Goal: Communication & Community: Answer question/provide support

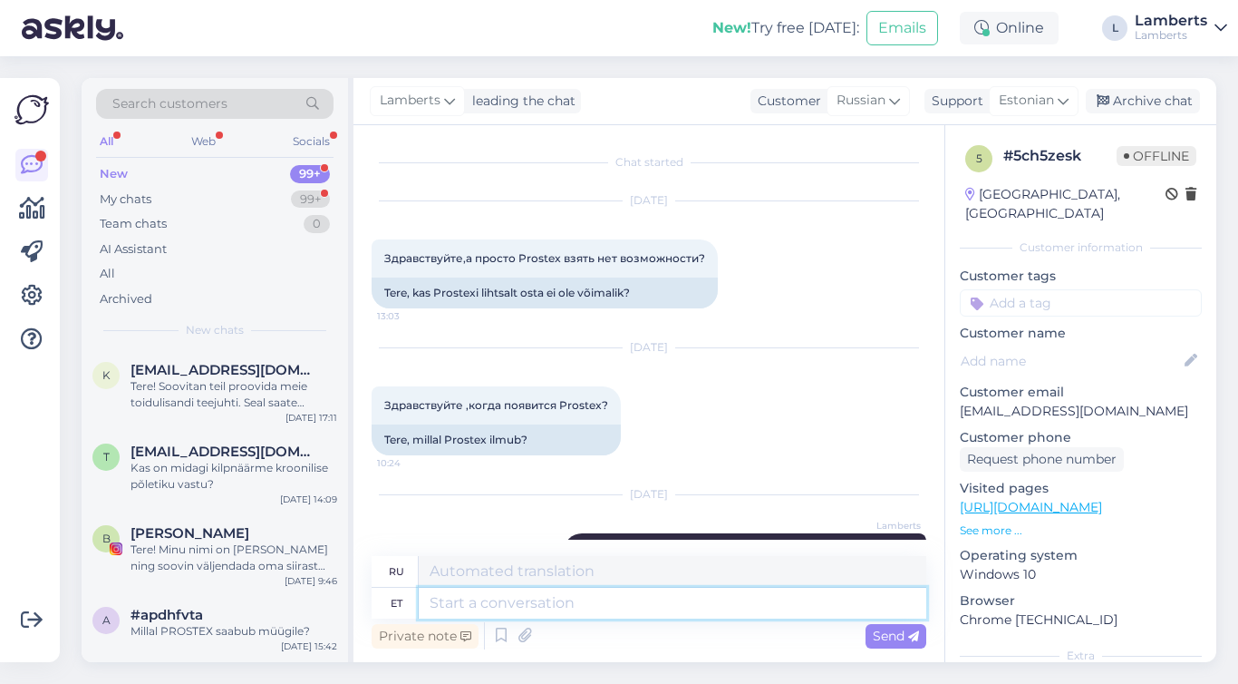
scroll to position [99, 0]
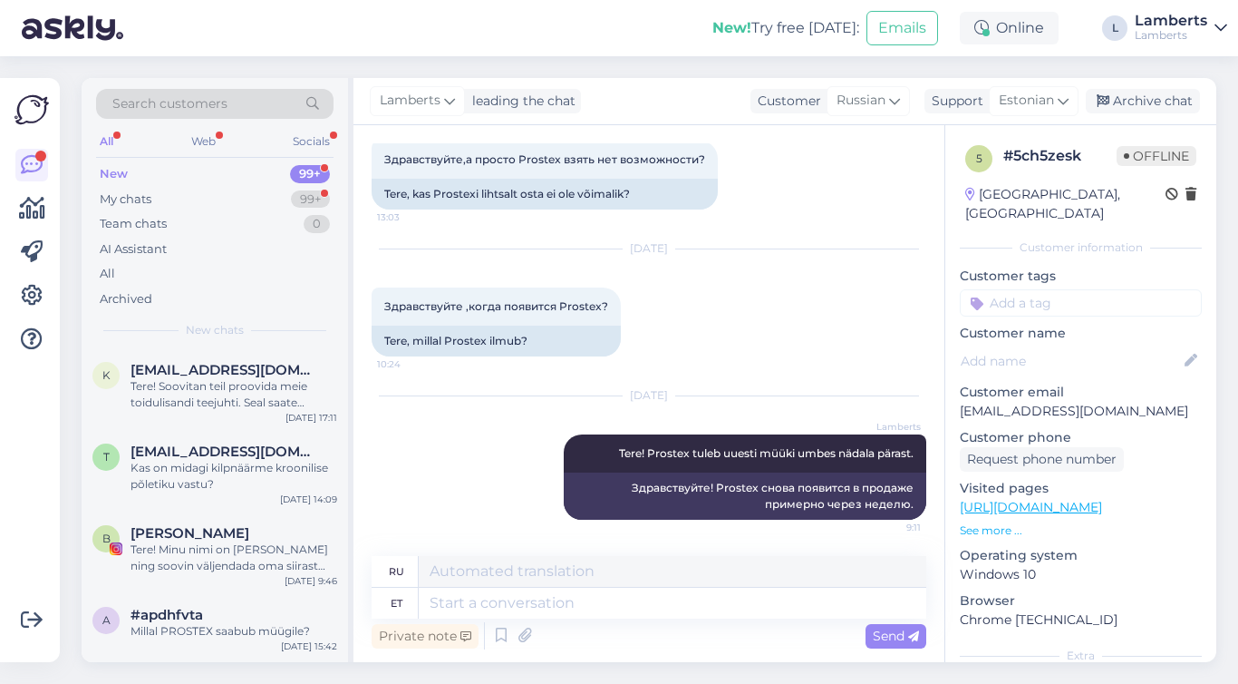
click at [103, 144] on div "All" at bounding box center [106, 142] width 21 height 24
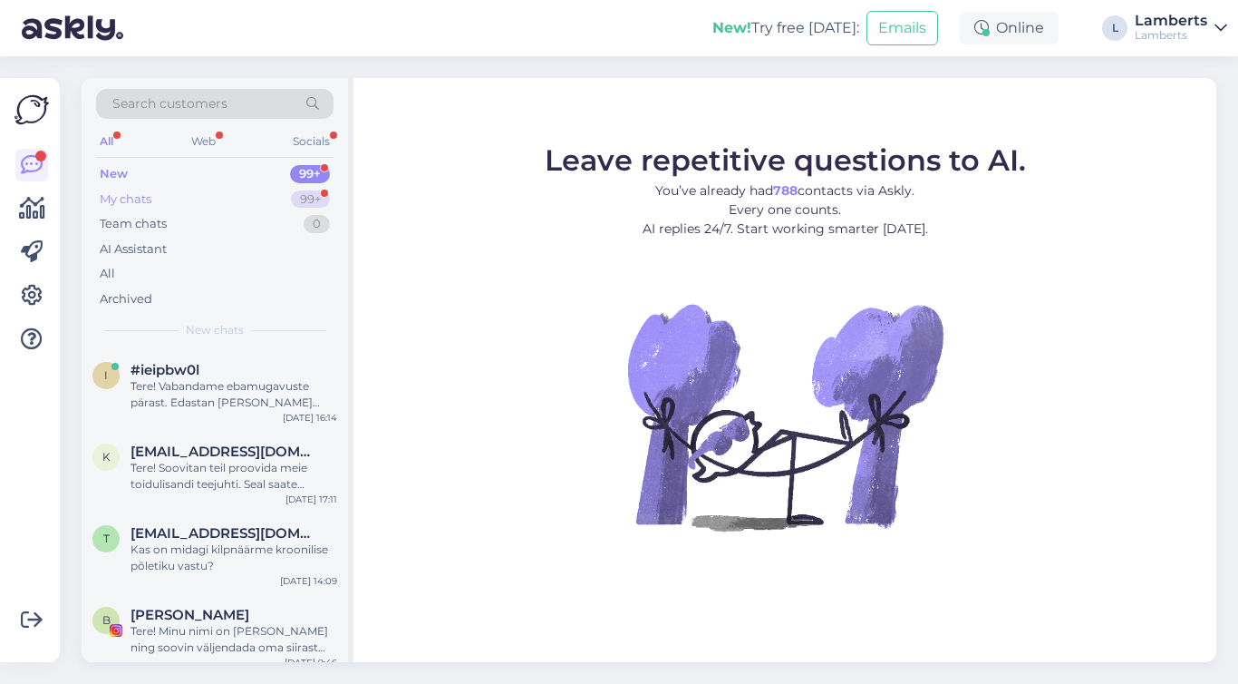
click at [293, 206] on div "My chats 99+" at bounding box center [215, 199] width 238 height 25
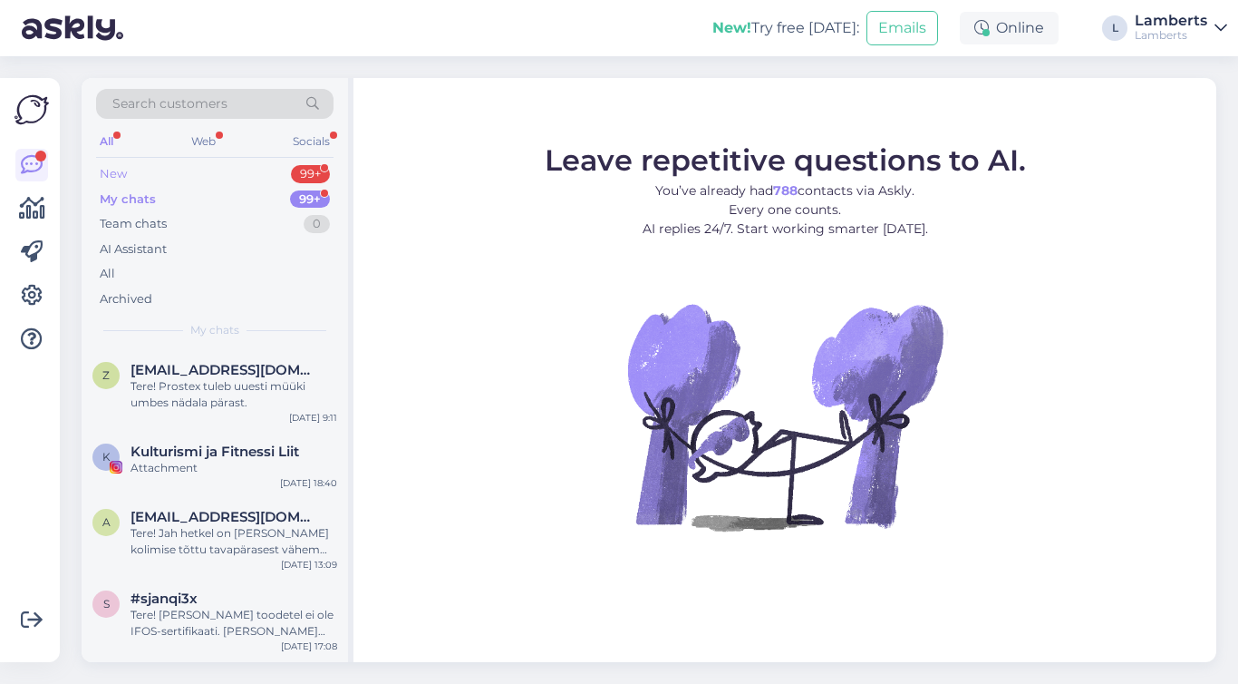
click at [283, 180] on div "New 99+" at bounding box center [215, 173] width 238 height 25
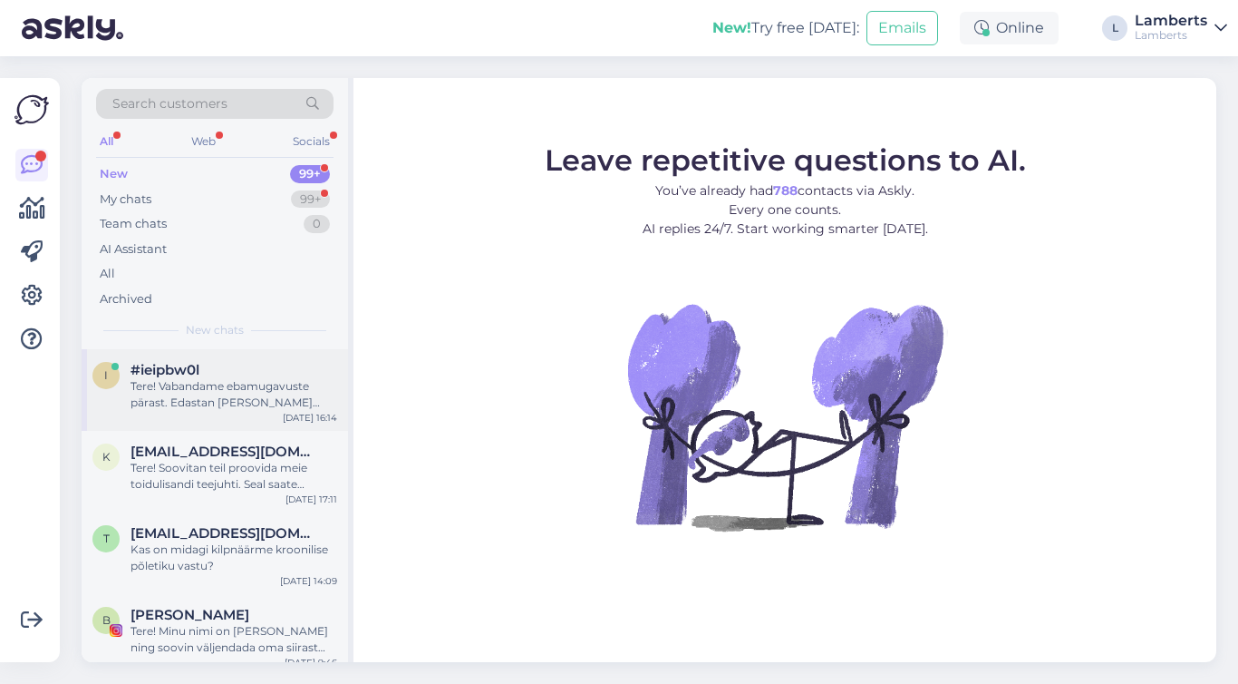
click at [261, 400] on div "Tere! Vabandame ebamugavuste pärast. Edastan [PERSON_NAME] päringu kolleegile, …" at bounding box center [234, 394] width 207 height 33
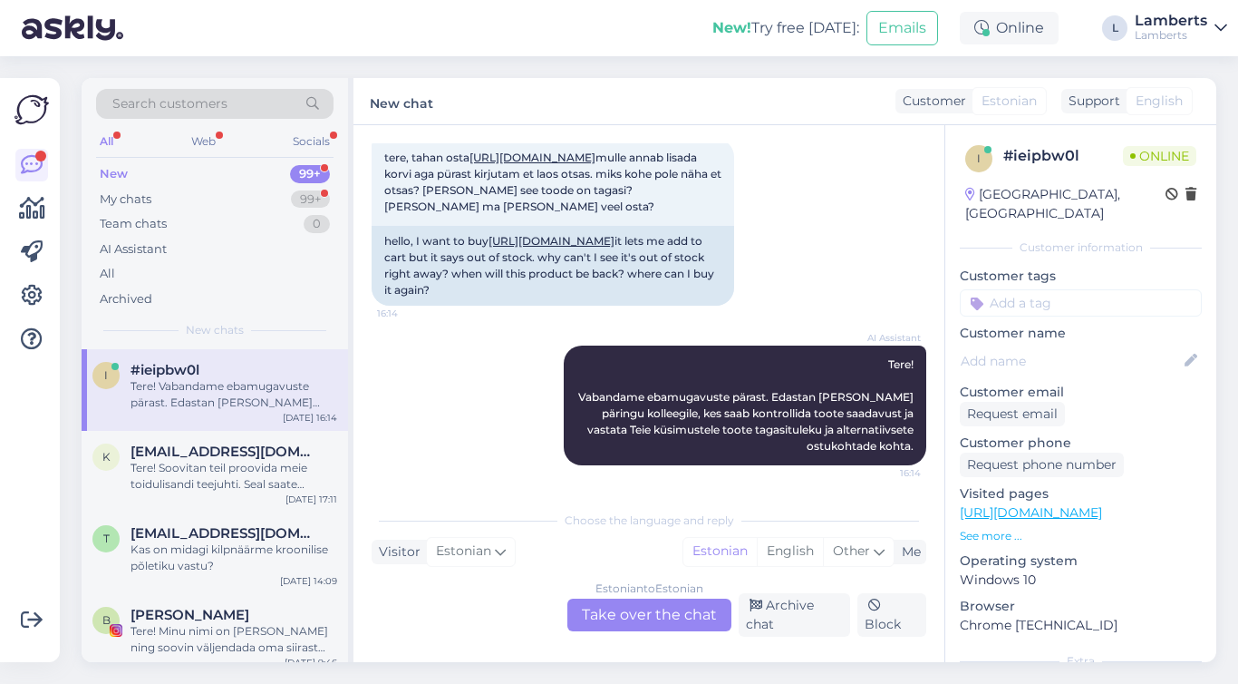
scroll to position [150, 0]
click at [620, 614] on div "Estonian to Estonian Take over the chat" at bounding box center [650, 614] width 164 height 33
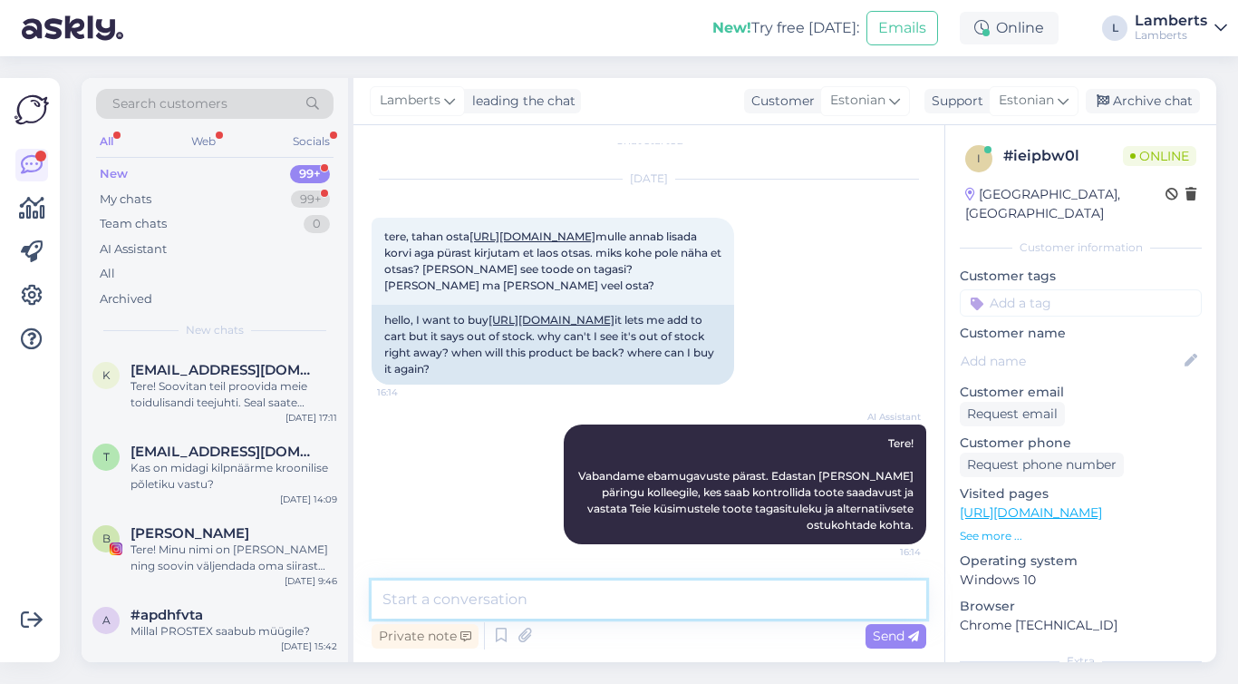
click at [638, 603] on textarea at bounding box center [649, 599] width 555 height 38
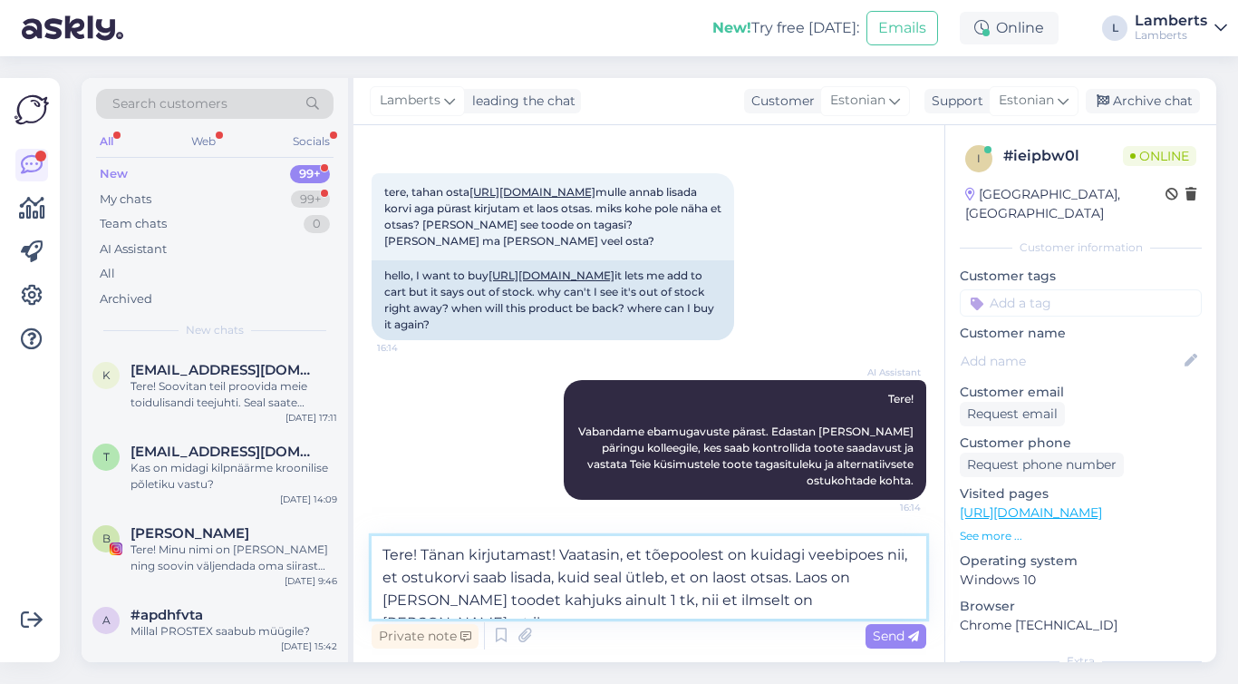
scroll to position [138, 0]
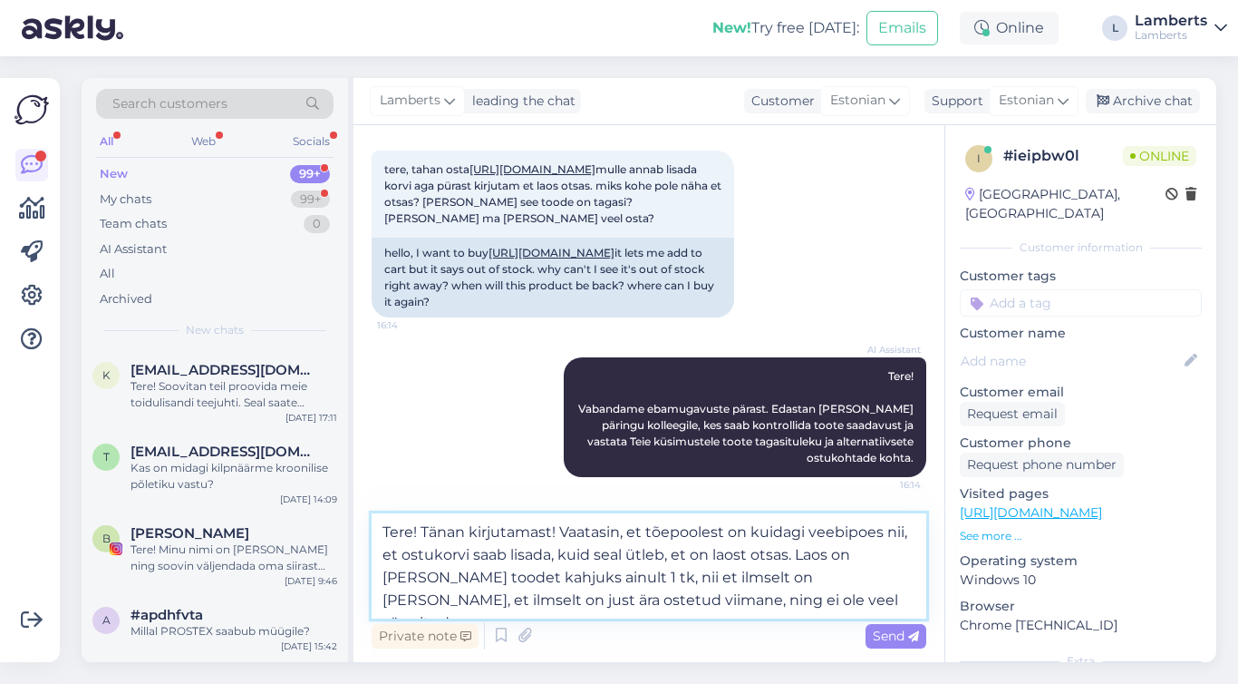
drag, startPoint x: 738, startPoint y: 605, endPoint x: 353, endPoint y: 538, distance: 390.9
click at [353, 538] on div "Search customers All Web Socials New 99+ My chats 99+ Team chats 0 AI Assistant…" at bounding box center [649, 370] width 1135 height 584
click at [538, 539] on textarea "Tere! Tänan kirjutamast! Vaatasin, et tõepoolest on kuidagi veebipoes nii, et o…" at bounding box center [649, 565] width 555 height 105
drag, startPoint x: 559, startPoint y: 531, endPoint x: 769, endPoint y: 623, distance: 228.6
click at [769, 623] on div "Tere! Tänan kirjutamast! Vaatasin, et tõepoolest on kuidagi veebipoes nii, et o…" at bounding box center [649, 583] width 555 height 140
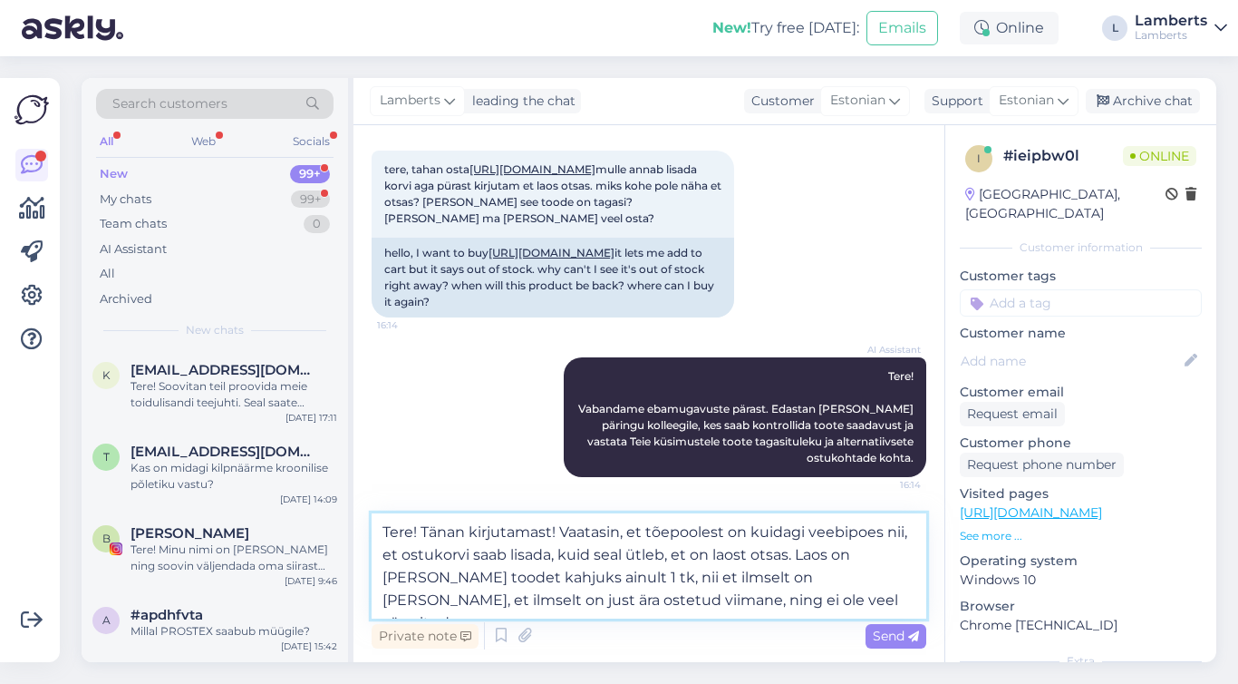
paste textarea "Aitäh, et kirjutasite! Vaadates tundub, et veebipoes on tõesti olukord, kus too…"
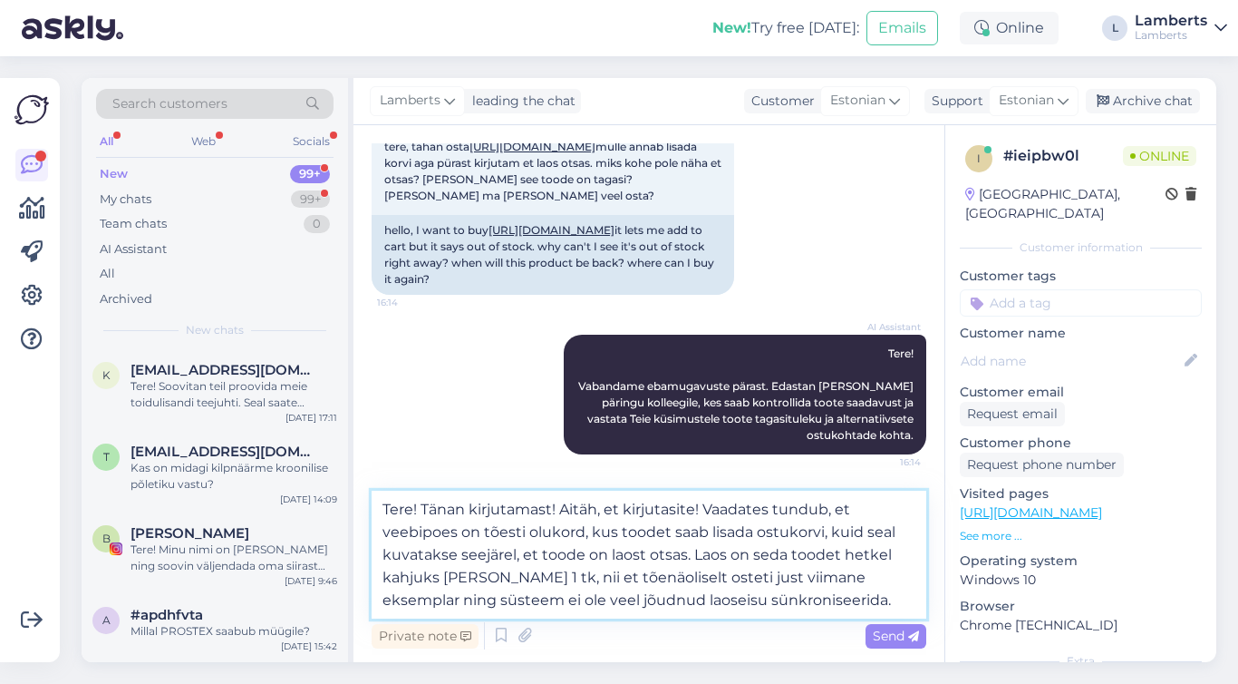
drag, startPoint x: 557, startPoint y: 507, endPoint x: 426, endPoint y: 508, distance: 130.5
click at [426, 508] on textarea "Tere! Tänan kirjutamast! Aitäh, et kirjutasite! Vaadates tundub, et veebipoes o…" at bounding box center [649, 554] width 555 height 128
type textarea "Tere! Aitäh, et kirjutasite! Vaadates tundub, et veebipoes on tõesti olukord, k…"
click at [671, 602] on textarea "Tere! Aitäh, et kirjutasite! Vaadates tundub, et veebipoes on tõesti olukord, k…" at bounding box center [649, 554] width 555 height 128
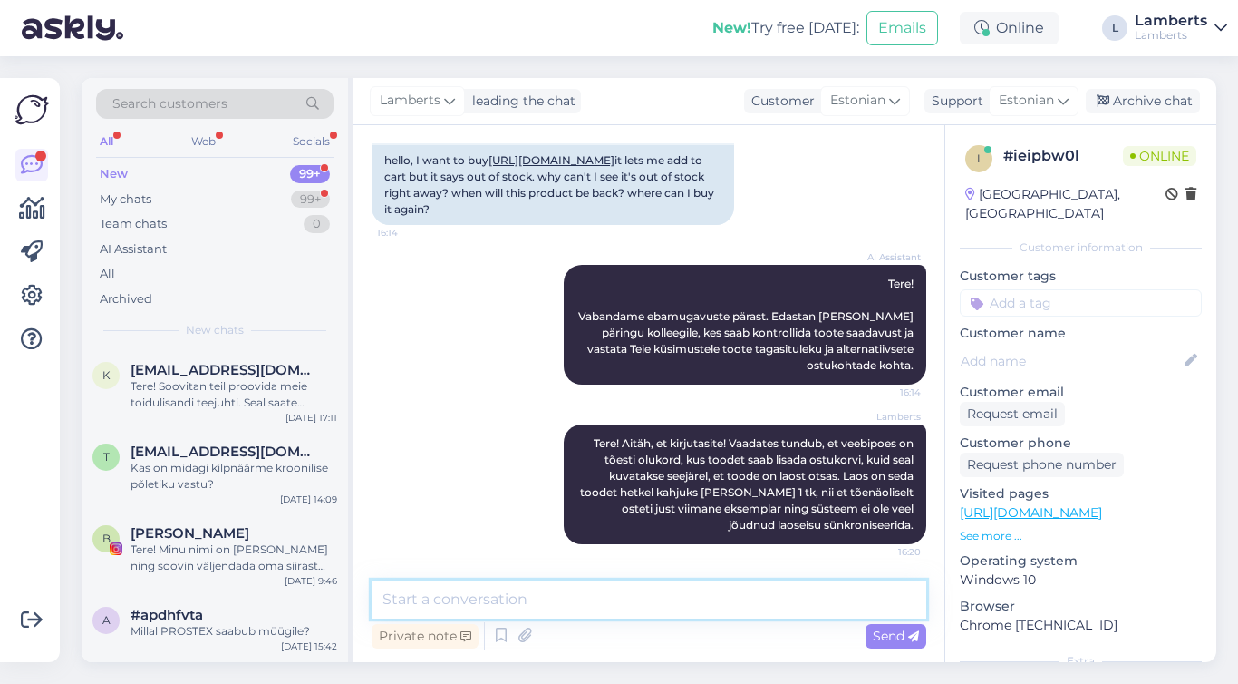
scroll to position [230, 0]
click at [599, 607] on textarea at bounding box center [649, 599] width 555 height 38
type textarea "m"
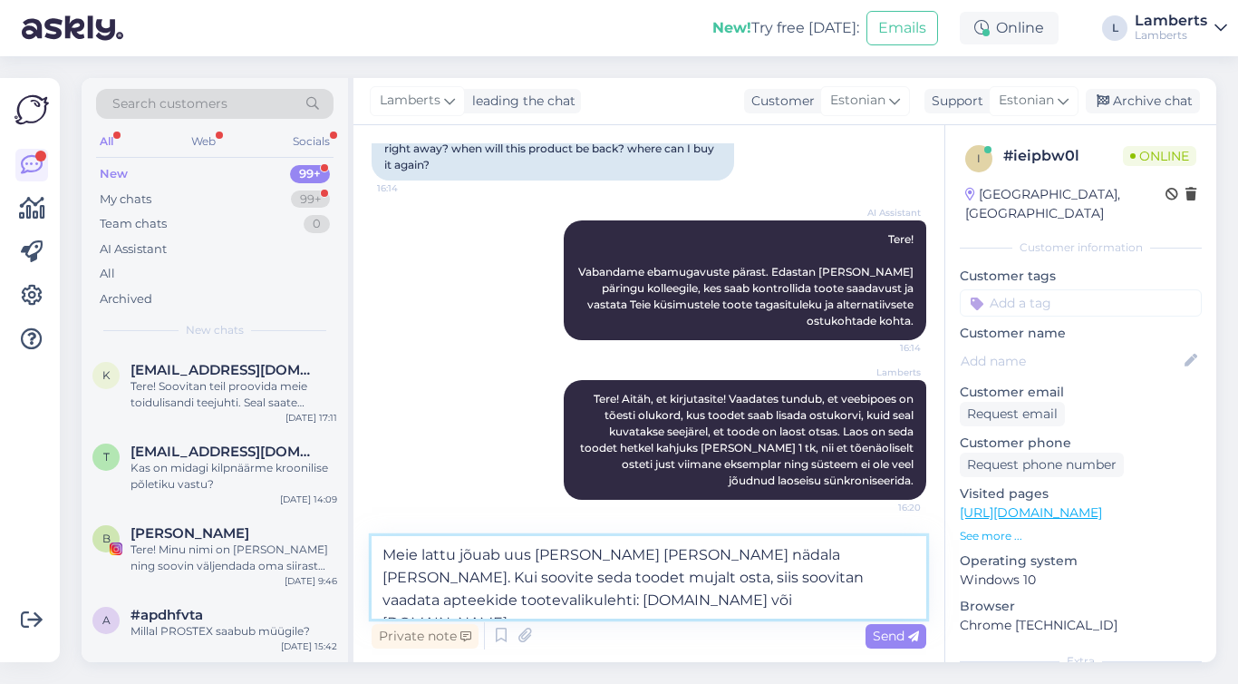
drag, startPoint x: 539, startPoint y: 607, endPoint x: 379, endPoint y: 551, distance: 170.0
click at [379, 551] on textarea "Meie lattu jõuab uus kaup selle nädala lõpus. Kui soovite seda toodet mujalt os…" at bounding box center [649, 577] width 555 height 82
click at [676, 601] on textarea "Meie lattu jõuab uus kaup selle nädala lõpus. Kui soovite seda toodet mujalt os…" at bounding box center [649, 577] width 555 height 82
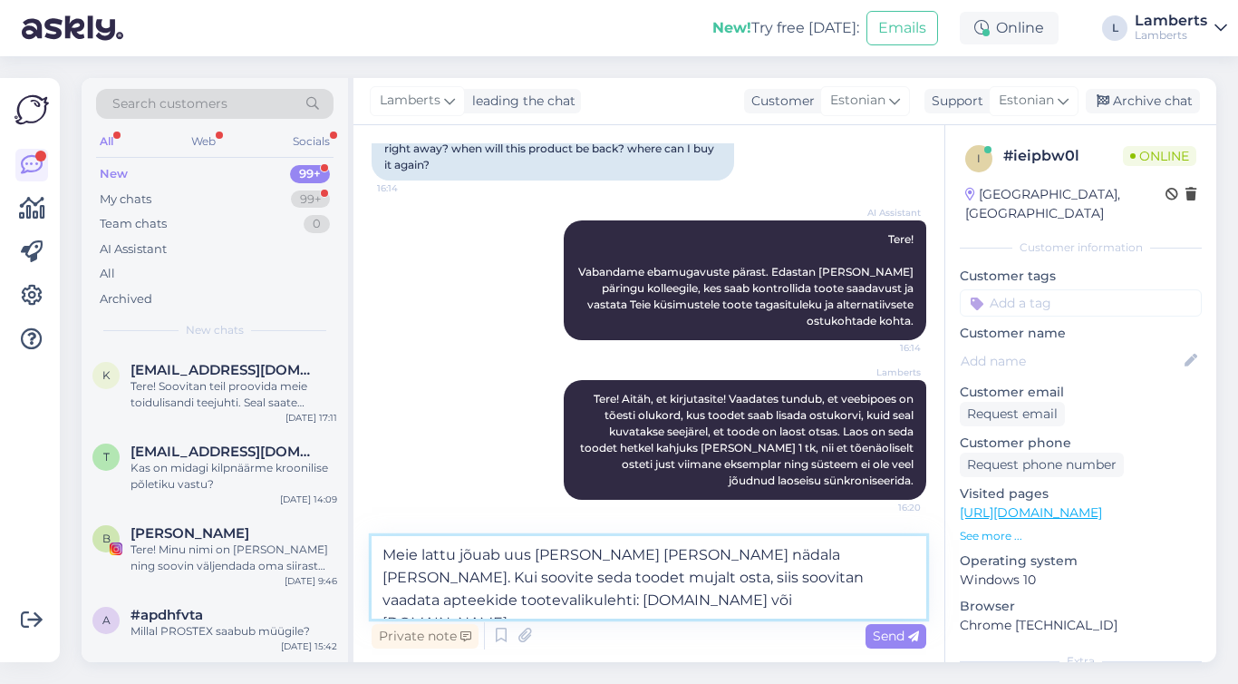
click at [676, 601] on textarea "Meie lattu jõuab uus kaup selle nädala lõpus. Kui soovite seda toodet mujalt os…" at bounding box center [649, 577] width 555 height 82
paste textarea "Uus kaup jõuab meie lattu selle nädala lõpus. Kui aga soovite toodet kiiremini,…"
type textarea "Uus kaup jõuab meie lattu selle nädala lõpus. Kui aga soovite toodet kiiremini,…"
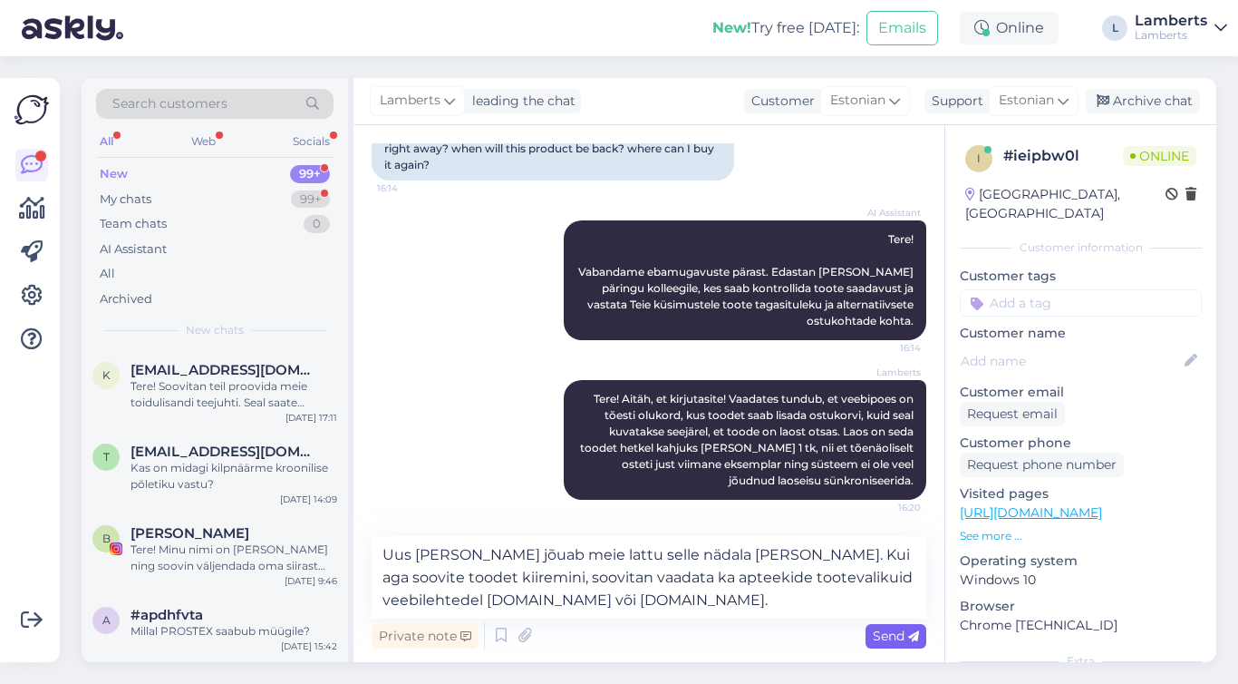
click at [895, 642] on span "Send" at bounding box center [896, 635] width 46 height 16
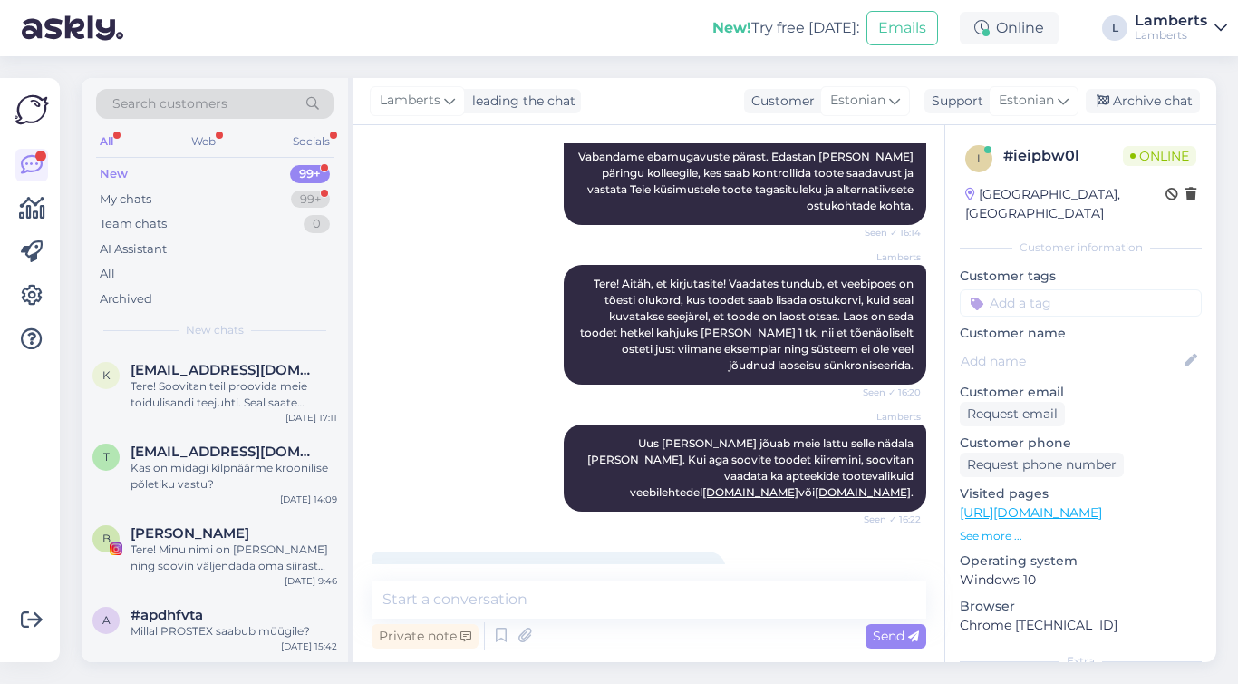
scroll to position [419, 0]
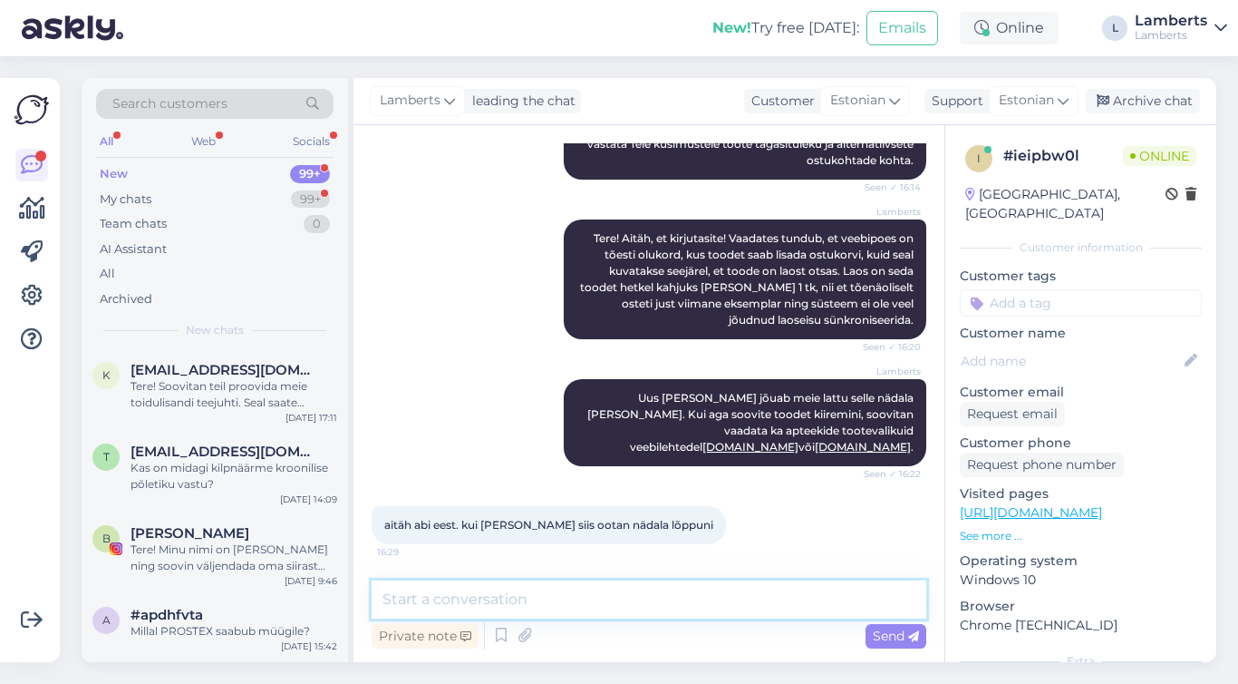
click at [656, 598] on textarea at bounding box center [649, 599] width 555 height 38
type textarea "P"
type textarea "Pole tänu väärt!"
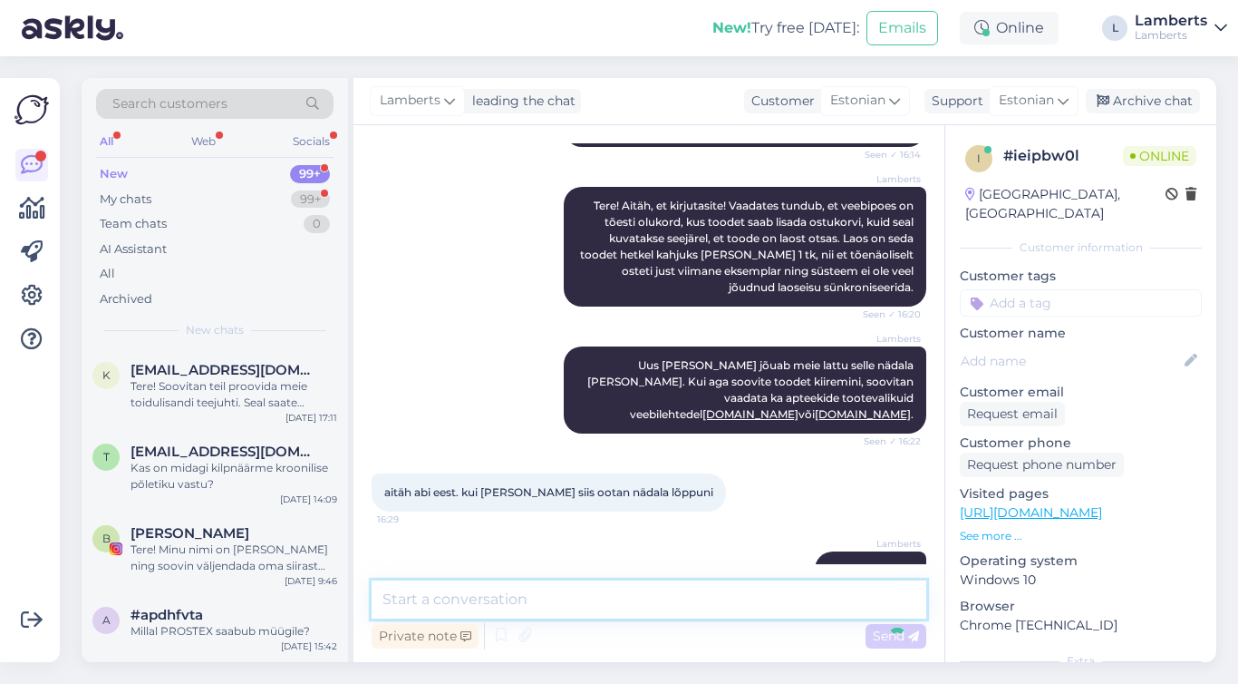
scroll to position [497, 0]
